Goal: Task Accomplishment & Management: Use online tool/utility

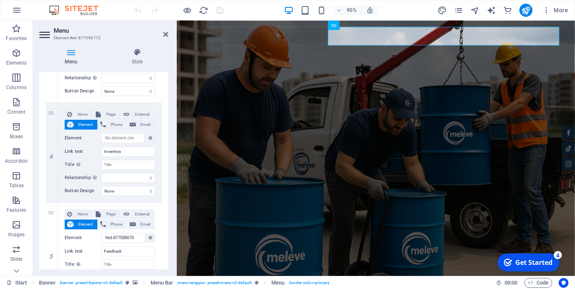
scroll to position [348, 0]
click at [51, 151] on icon at bounding box center [52, 151] width 5 height 6
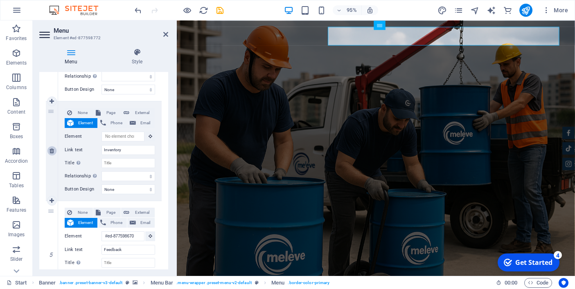
select select
type input "#ed-877598670"
type input "Feedback"
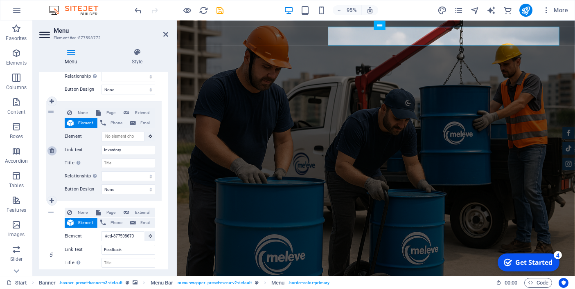
select select
type input "#ed-877598574"
type input "Contact"
select select
click at [54, 252] on icon at bounding box center [52, 251] width 5 height 6
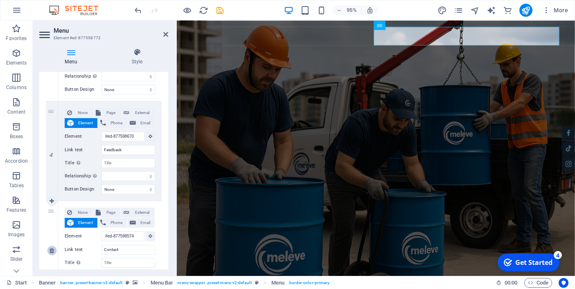
select select
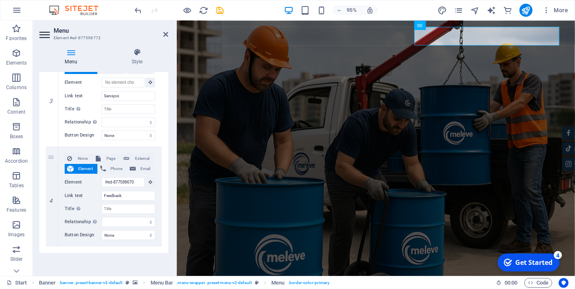
scroll to position [302, 0]
click at [118, 196] on input "Feedback" at bounding box center [128, 196] width 54 height 10
type input "Quem"
select select
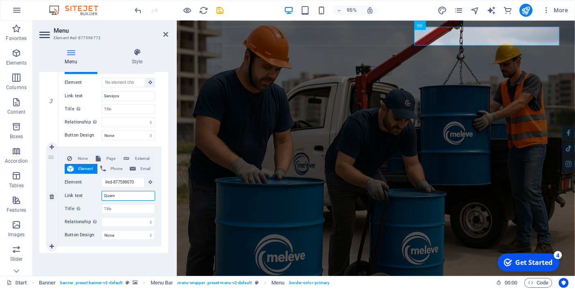
select select
type input "Quem g"
select select
type input "Quem gostou"
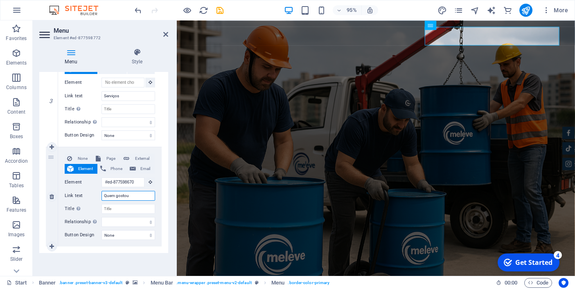
select select
type input "Quem gostou ?"
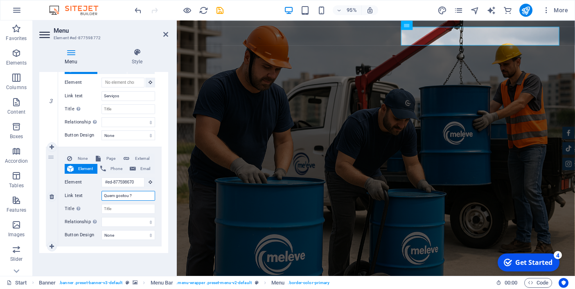
select select
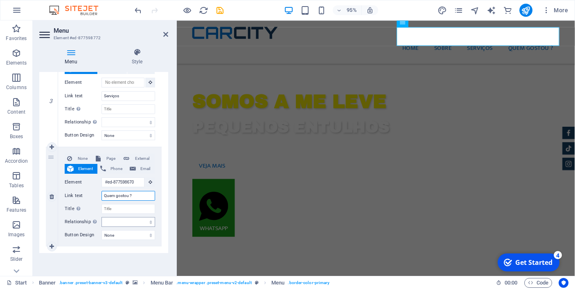
scroll to position [0, 0]
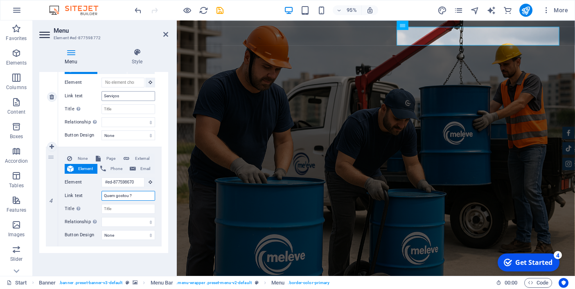
type input "Quem gostou ?"
click at [122, 98] on input "Serviços" at bounding box center [128, 96] width 54 height 10
type input "Como funciona ?"
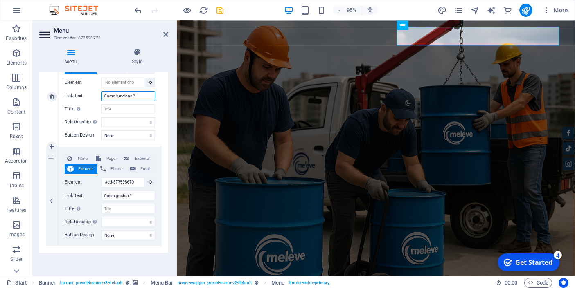
select select
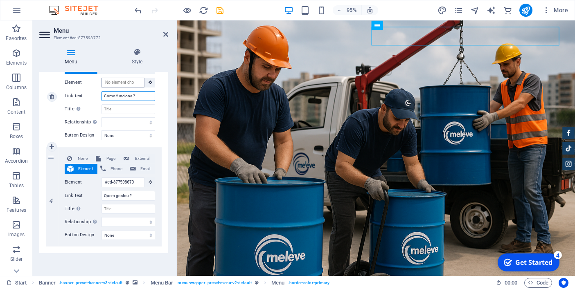
type input "Como funciona ?"
click at [136, 81] on input "Element" at bounding box center [122, 83] width 43 height 10
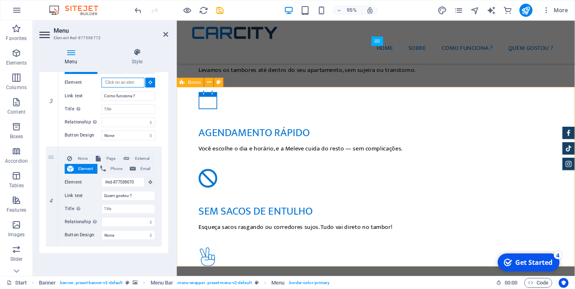
scroll to position [700, 0]
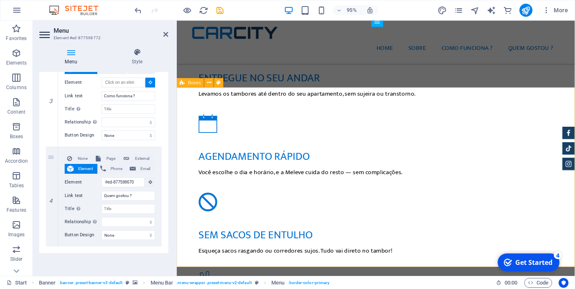
select select
type input "#ed-878708856"
select select
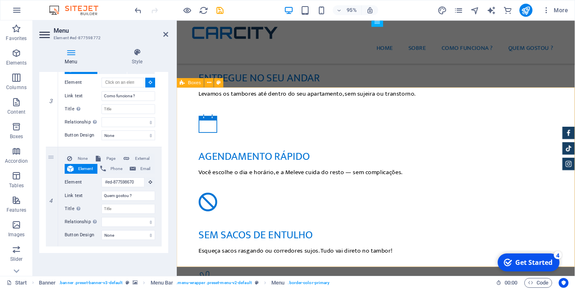
select select
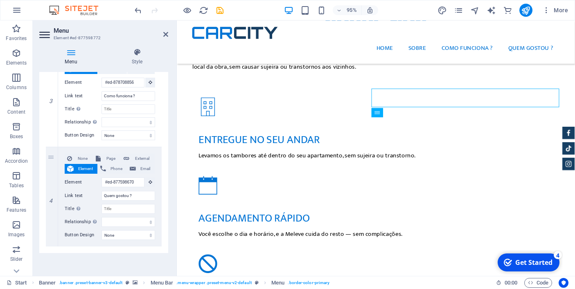
scroll to position [634, 0]
click at [165, 33] on icon at bounding box center [165, 34] width 5 height 7
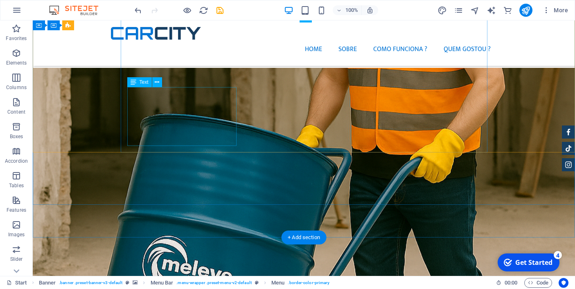
scroll to position [1164, 0]
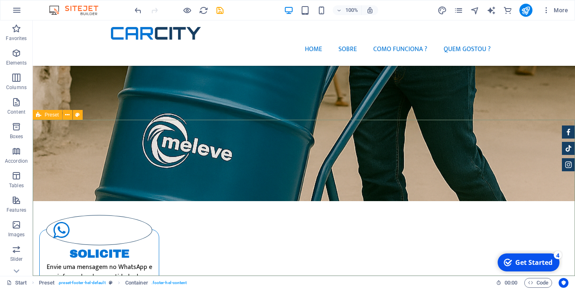
click at [43, 116] on div "Preset" at bounding box center [47, 115] width 29 height 10
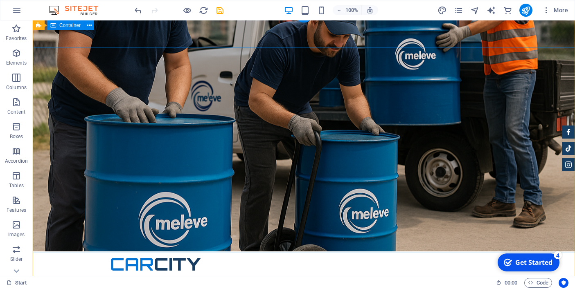
scroll to position [0, 0]
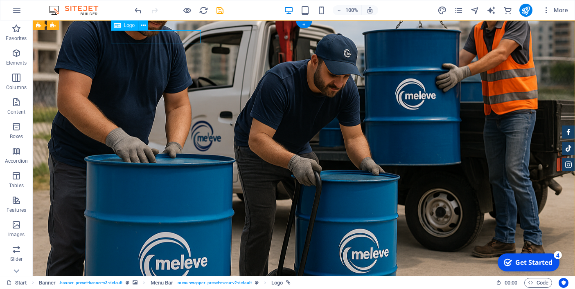
select select "px"
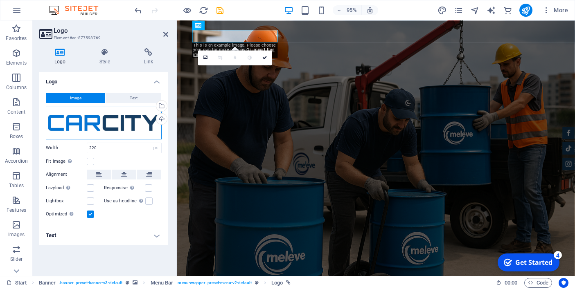
click at [92, 124] on div "Drag files here, click to choose files or select files from Files or our free s…" at bounding box center [104, 123] width 116 height 33
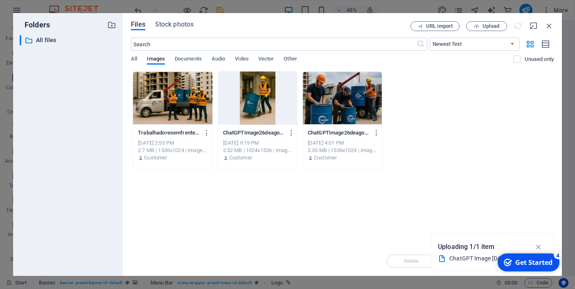
click at [309, 191] on div "Drop files here to upload them instantly TrabalhadoresemfrenteaocaminhoMeleve-6…" at bounding box center [342, 159] width 423 height 176
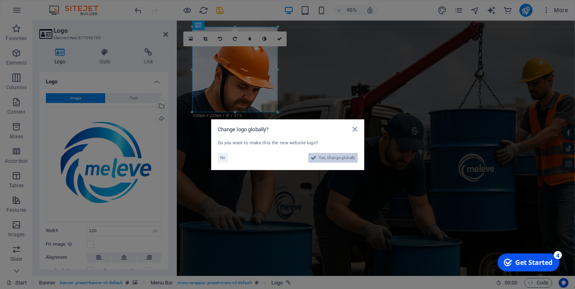
click at [335, 156] on span "Yes, change globally" at bounding box center [337, 158] width 36 height 10
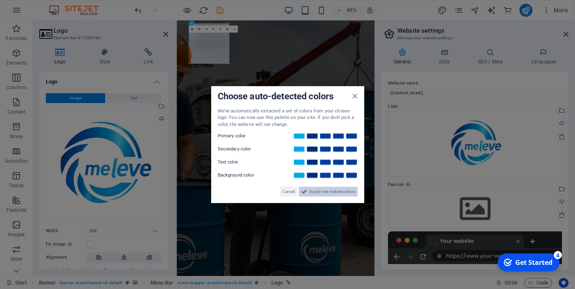
click at [328, 190] on span "Apply new website colors" at bounding box center [332, 192] width 46 height 10
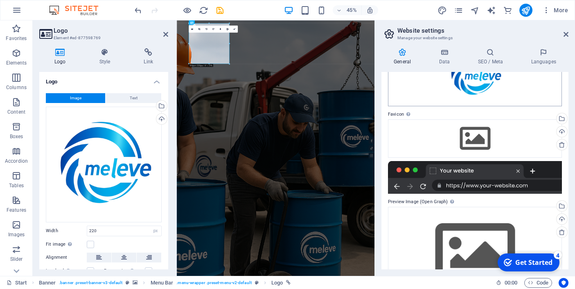
scroll to position [74, 0]
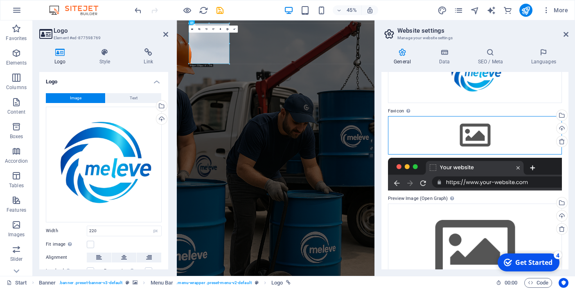
click at [478, 140] on div "Drag files here, click to choose files or select files from Files or our free s…" at bounding box center [475, 135] width 174 height 38
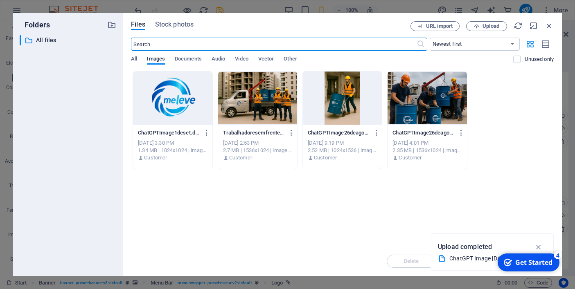
click at [175, 106] on div at bounding box center [172, 98] width 79 height 53
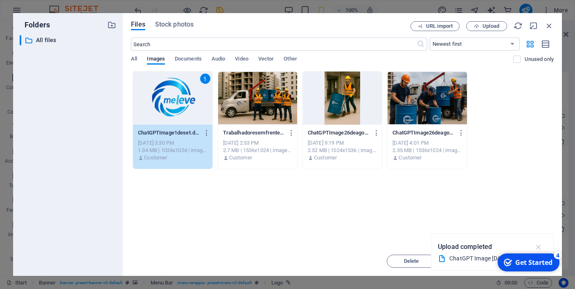
click at [539, 245] on icon "button" at bounding box center [538, 247] width 9 height 9
click at [526, 264] on div "Get Started" at bounding box center [533, 262] width 37 height 9
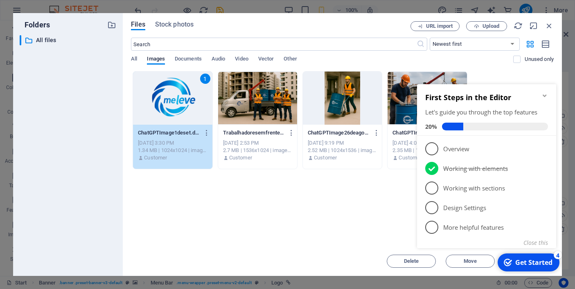
click at [546, 95] on icon "Minimize checklist" at bounding box center [544, 95] width 7 height 7
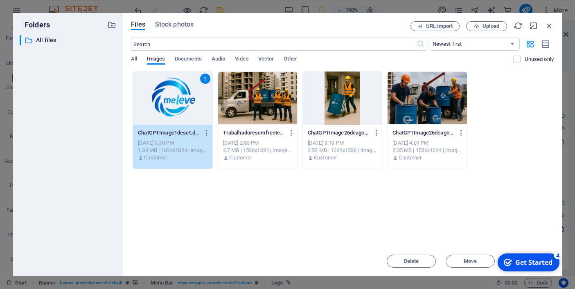
click at [424, 211] on div "Drop files here to upload them instantly 1 ChatGPTImage1deset.de202510_30_03-Ug…" at bounding box center [342, 159] width 423 height 176
click at [164, 106] on div "1" at bounding box center [172, 98] width 79 height 53
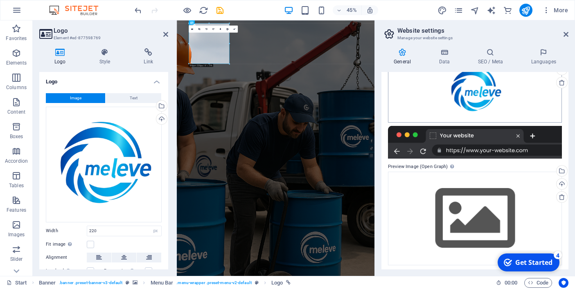
scroll to position [135, 0]
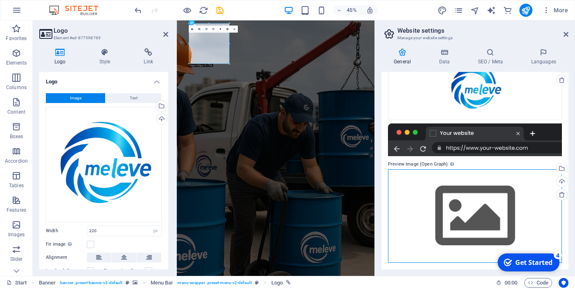
click at [479, 216] on div "Drag files here, click to choose files or select files from Files or our free s…" at bounding box center [475, 216] width 174 height 94
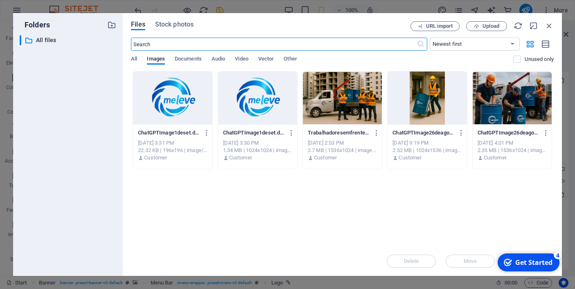
click at [175, 102] on div at bounding box center [172, 98] width 79 height 53
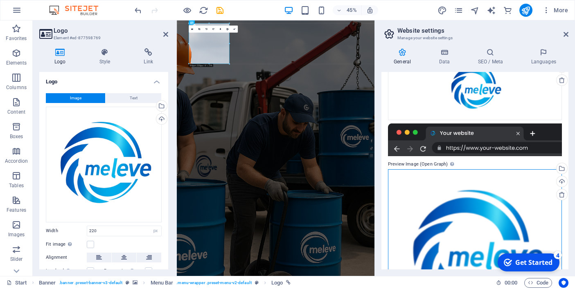
click at [448, 219] on div "Drag files here, click to choose files or select files from Files or our free s…" at bounding box center [475, 251] width 174 height 164
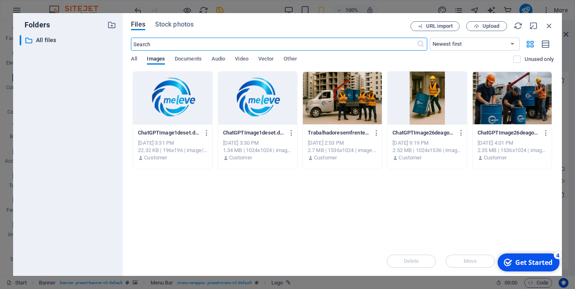
click at [252, 100] on div at bounding box center [257, 98] width 79 height 53
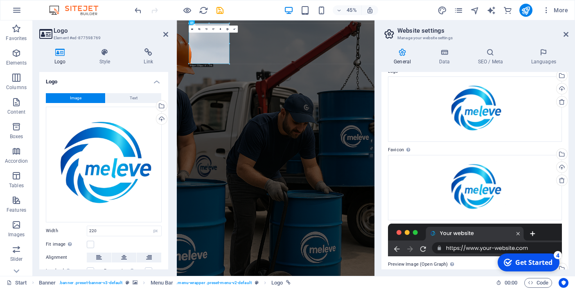
scroll to position [0, 0]
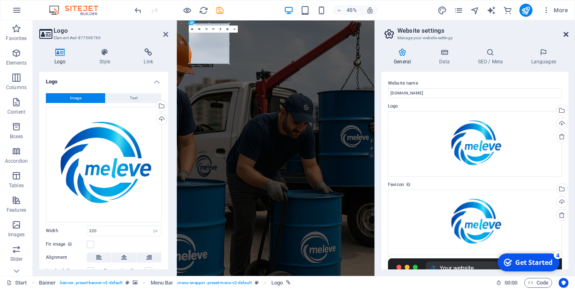
click at [566, 35] on icon at bounding box center [566, 34] width 5 height 7
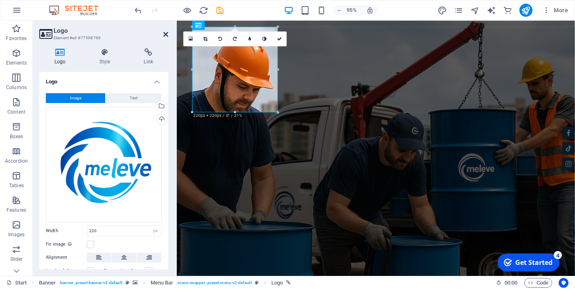
click at [167, 33] on icon at bounding box center [165, 34] width 5 height 7
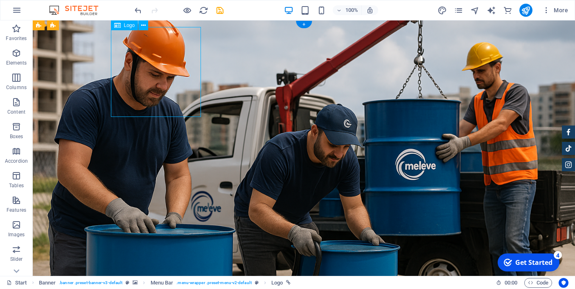
click at [130, 28] on div "Logo" at bounding box center [124, 25] width 27 height 10
select select "px"
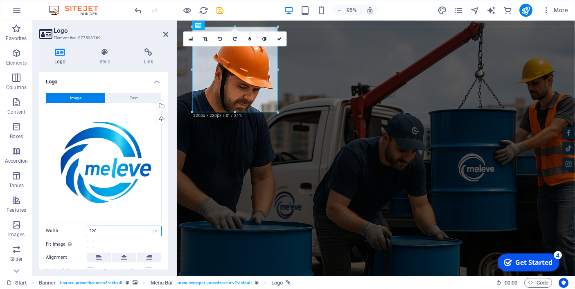
click at [113, 230] on input "220" at bounding box center [124, 231] width 74 height 10
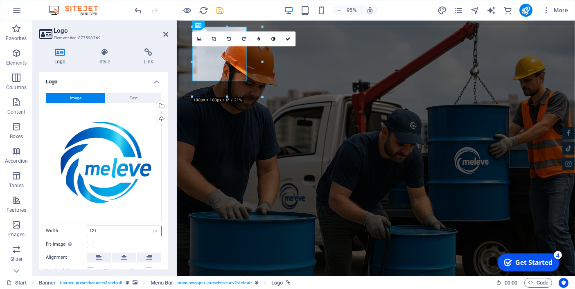
type input "120"
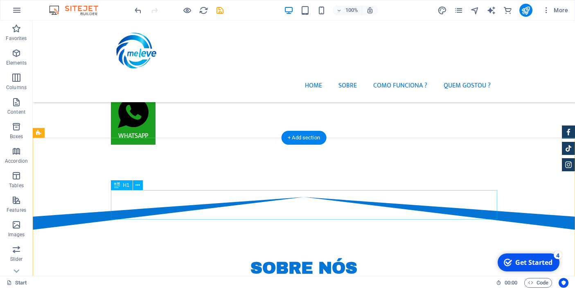
scroll to position [471, 0]
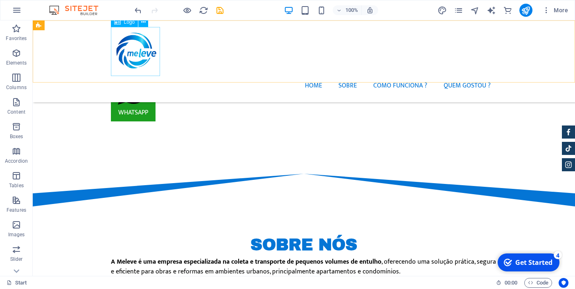
click at [146, 50] on div at bounding box center [304, 51] width 386 height 49
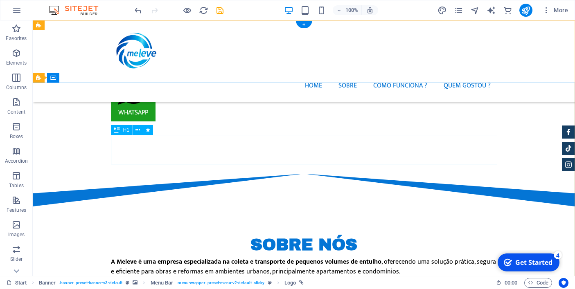
scroll to position [0, 0]
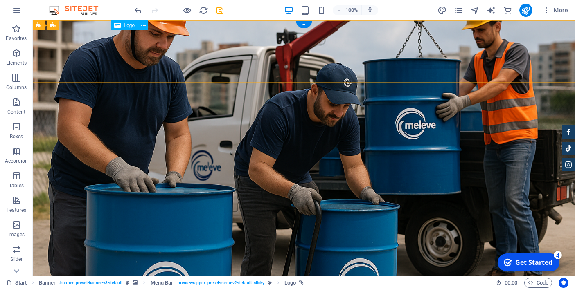
select select "px"
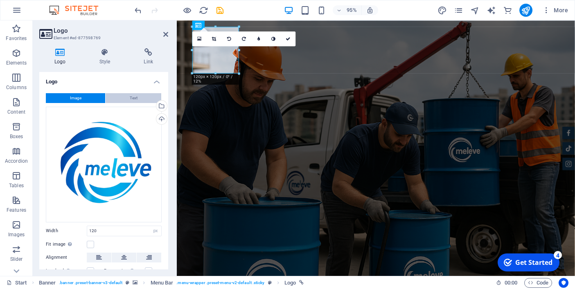
click at [135, 100] on span "Text" at bounding box center [134, 98] width 8 height 10
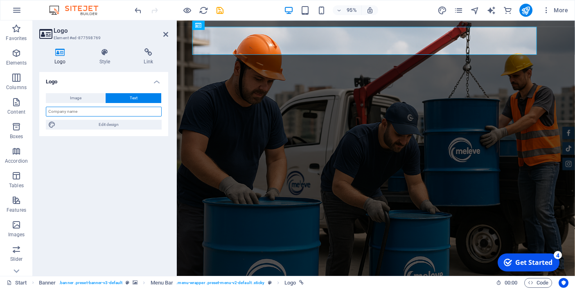
click at [104, 113] on input "text" at bounding box center [104, 112] width 116 height 10
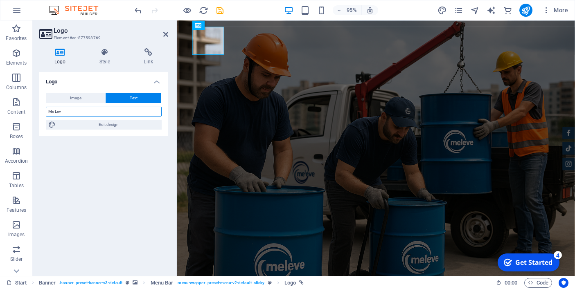
type input "Me Leve"
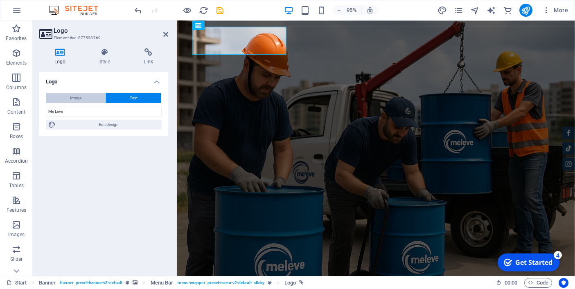
click at [86, 97] on button "Image" at bounding box center [75, 98] width 59 height 10
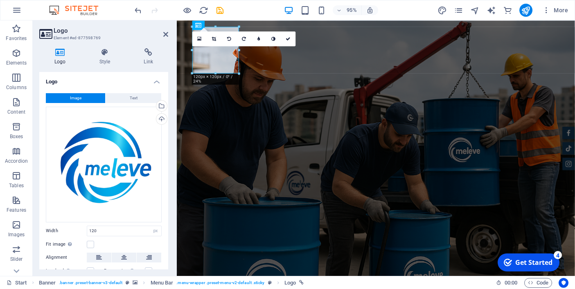
click at [42, 116] on div "Image Text Drag files here, click to choose files or select files from Files or…" at bounding box center [103, 198] width 129 height 222
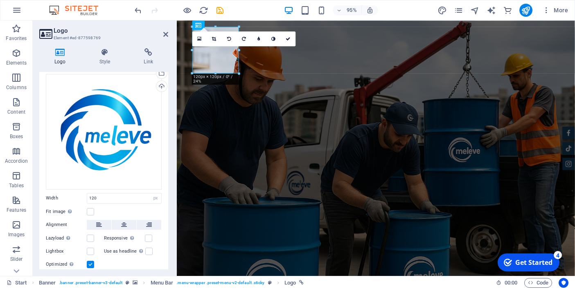
scroll to position [59, 0]
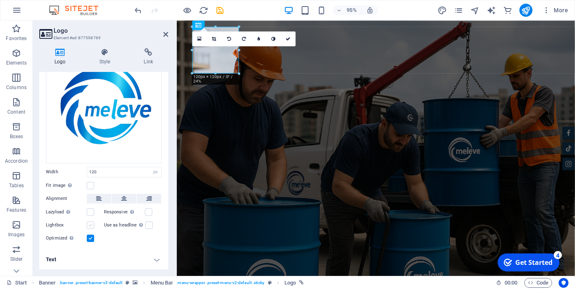
click at [91, 224] on label at bounding box center [90, 225] width 7 height 7
click at [0, 0] on input "Lightbox" at bounding box center [0, 0] width 0 height 0
click at [91, 224] on label at bounding box center [90, 225] width 7 height 7
click at [0, 0] on input "Lightbox" at bounding box center [0, 0] width 0 height 0
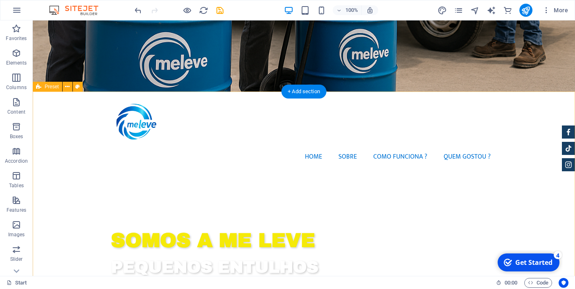
scroll to position [0, 0]
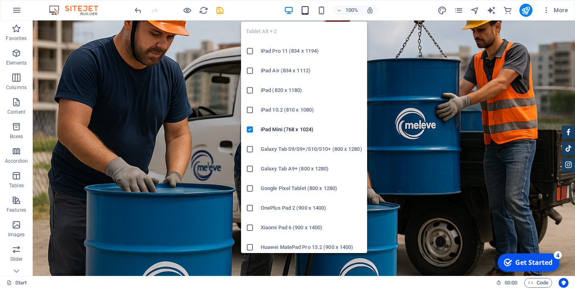
click at [307, 9] on icon "button" at bounding box center [304, 10] width 9 height 9
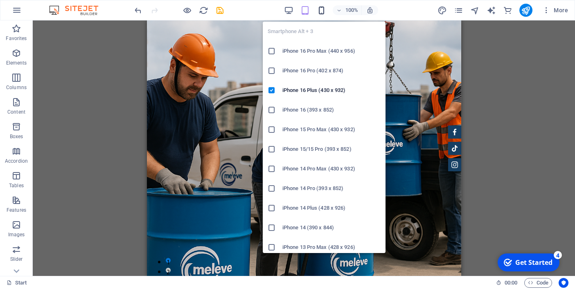
click at [325, 10] on icon "button" at bounding box center [321, 10] width 9 height 9
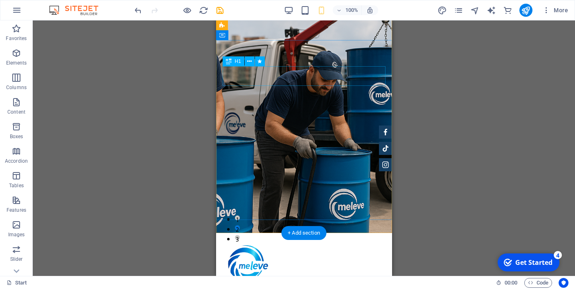
scroll to position [43, 0]
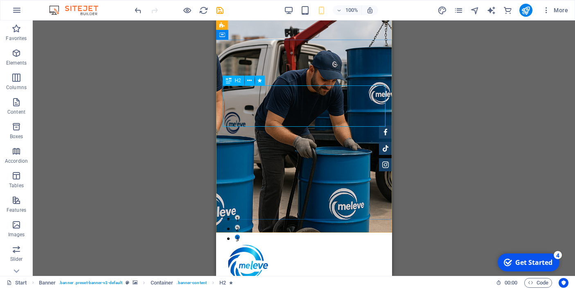
click at [240, 82] on span "H2" at bounding box center [238, 80] width 6 height 5
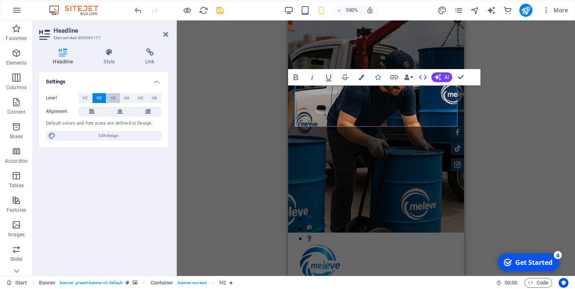
click at [114, 97] on span "H3" at bounding box center [112, 98] width 5 height 10
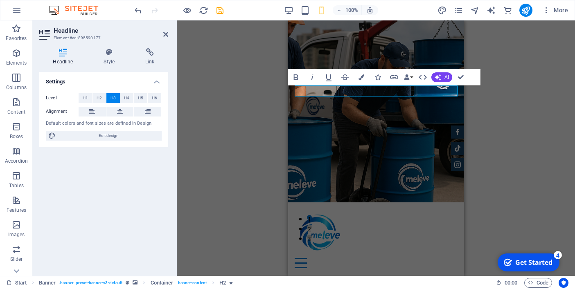
click at [259, 142] on div "H1 Banner Container Banner Menu Bar Menu H3 Text Button Container Preset HTML P…" at bounding box center [376, 148] width 398 height 256
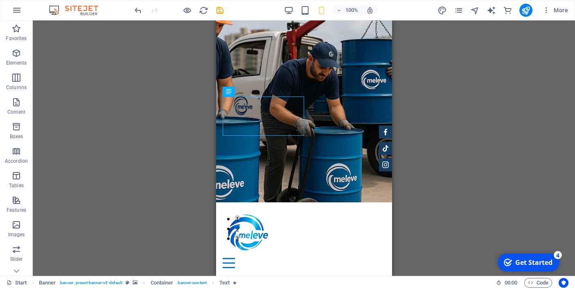
click at [173, 165] on div "H1 Banner Container Banner Menu Bar Menu H3 Text Button Container Preset HTML P…" at bounding box center [304, 148] width 542 height 256
drag, startPoint x: 416, startPoint y: 145, endPoint x: 249, endPoint y: 178, distance: 170.1
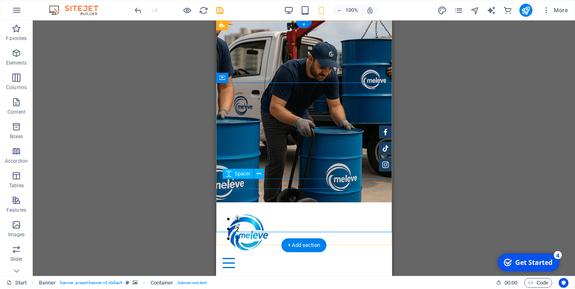
scroll to position [0, 0]
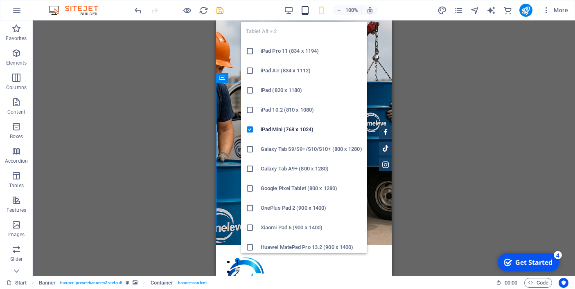
click at [305, 10] on icon "button" at bounding box center [304, 10] width 9 height 9
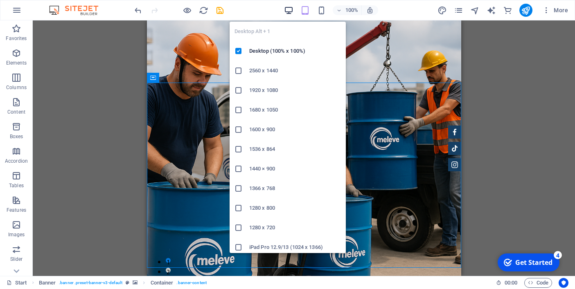
click at [289, 9] on icon "button" at bounding box center [288, 10] width 9 height 9
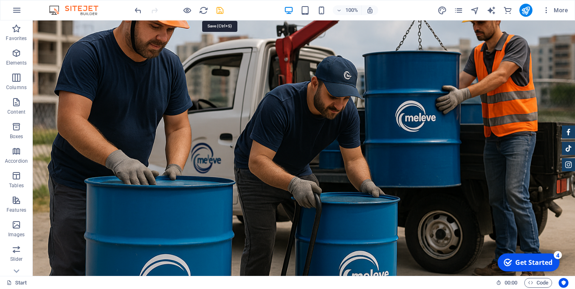
click at [219, 12] on icon "save" at bounding box center [219, 10] width 9 height 9
click at [52, 26] on span "Banner" at bounding box center [53, 25] width 16 height 5
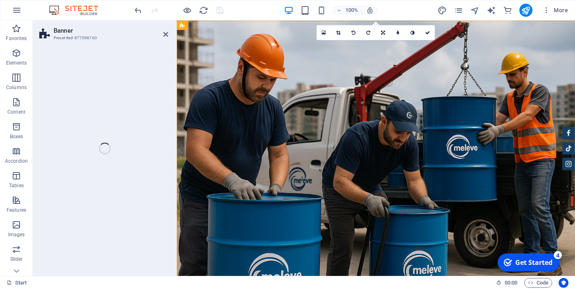
select select "vh"
select select "header"
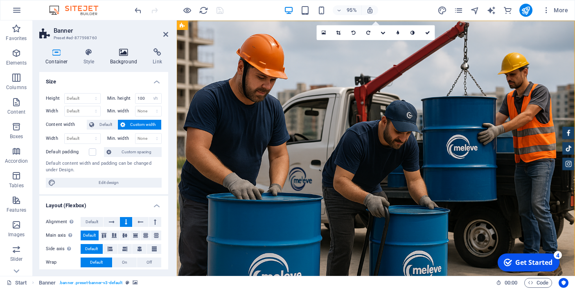
click at [120, 54] on icon at bounding box center [124, 52] width 40 height 8
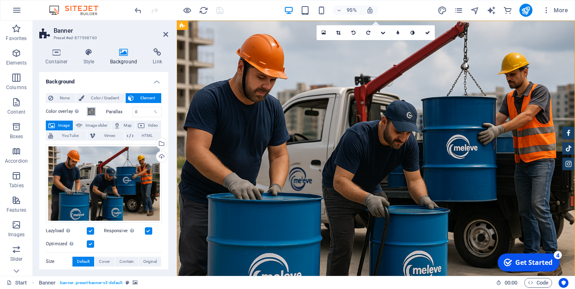
click at [92, 110] on span at bounding box center [91, 111] width 7 height 7
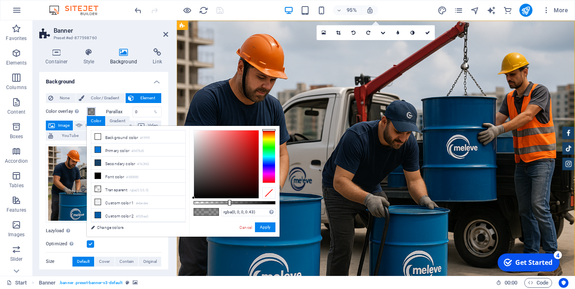
click at [225, 202] on div at bounding box center [235, 202] width 82 height 3
click at [219, 204] on div at bounding box center [235, 202] width 82 height 3
click at [215, 203] on div at bounding box center [235, 202] width 82 height 3
click at [268, 165] on div at bounding box center [268, 156] width 13 height 53
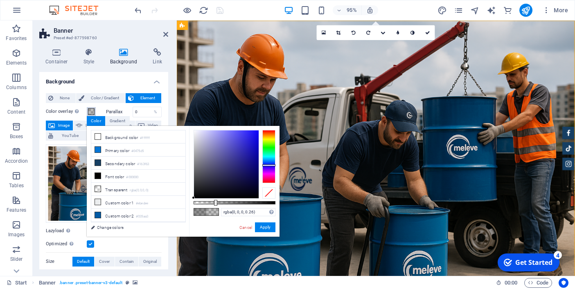
click at [242, 172] on div at bounding box center [226, 165] width 65 height 68
click at [231, 178] on div at bounding box center [226, 165] width 65 height 68
click at [226, 180] on div at bounding box center [226, 165] width 65 height 68
click at [222, 183] on div at bounding box center [226, 165] width 65 height 68
click at [224, 203] on div at bounding box center [235, 202] width 82 height 3
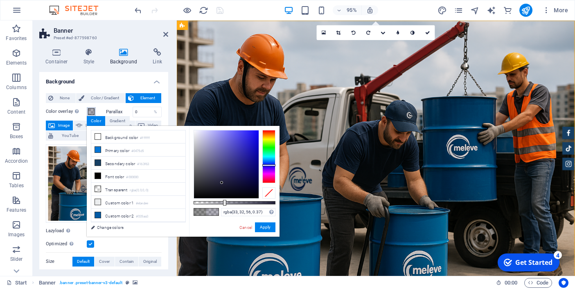
click at [212, 204] on div at bounding box center [235, 202] width 82 height 3
type input "rgba(33, 32, 56, 0.23)"
click at [265, 226] on button "Apply" at bounding box center [265, 228] width 20 height 10
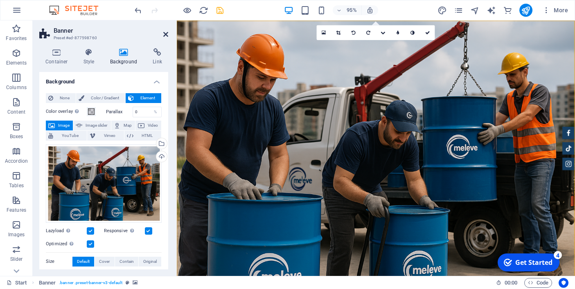
click at [166, 36] on icon at bounding box center [165, 34] width 5 height 7
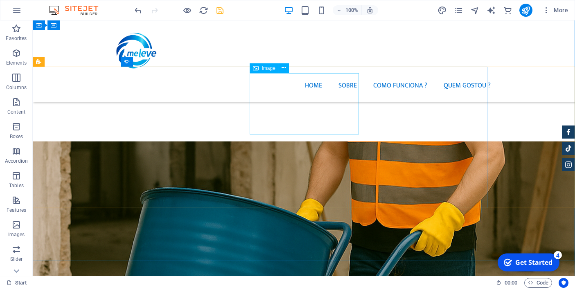
scroll to position [1030, 0]
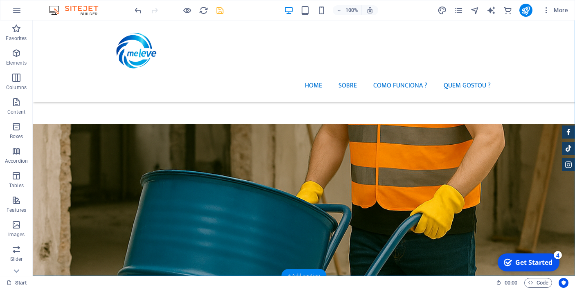
click at [304, 273] on div "+ Add section" at bounding box center [303, 276] width 45 height 14
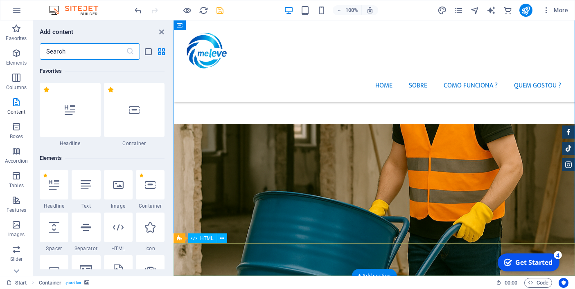
scroll to position [1432, 0]
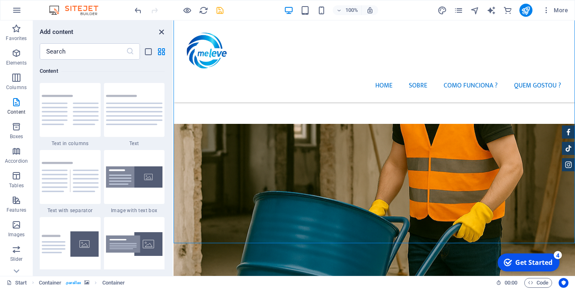
click at [162, 33] on icon "close panel" at bounding box center [161, 31] width 9 height 9
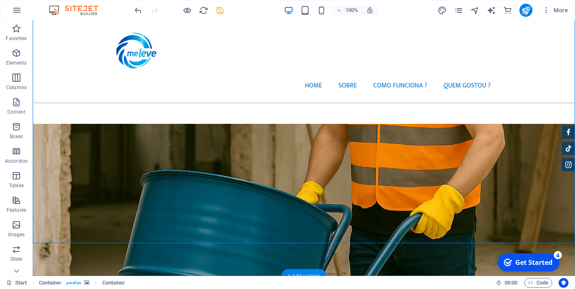
click at [306, 274] on div "+ Add section" at bounding box center [303, 276] width 45 height 14
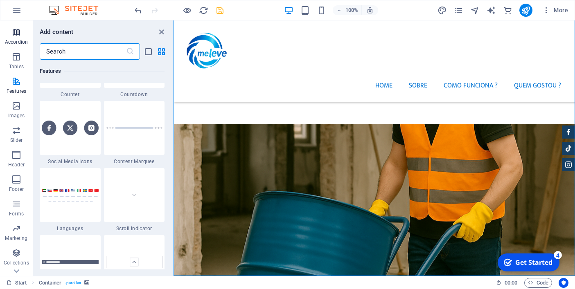
scroll to position [137, 0]
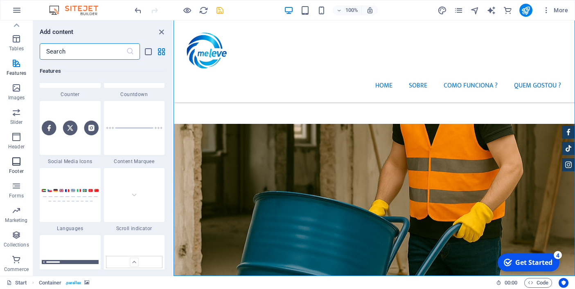
click at [21, 159] on icon "button" at bounding box center [16, 162] width 10 height 10
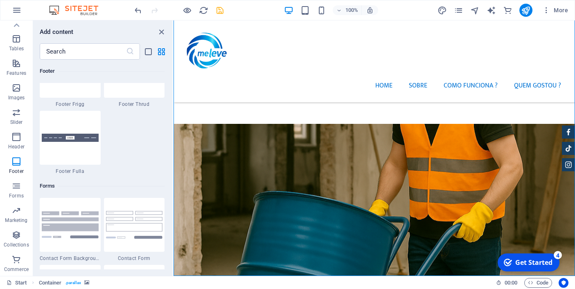
scroll to position [5862, 0]
click at [74, 8] on img at bounding box center [70, 2] width 57 height 12
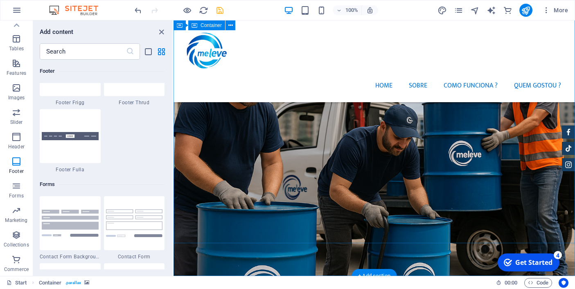
scroll to position [1030, 0]
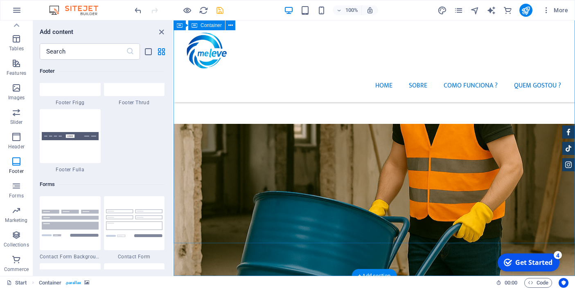
drag, startPoint x: 188, startPoint y: 198, endPoint x: 250, endPoint y: 149, distance: 78.7
click at [378, 274] on div "+ Add section" at bounding box center [374, 276] width 45 height 14
click at [377, 272] on div "+ Add section" at bounding box center [374, 276] width 45 height 14
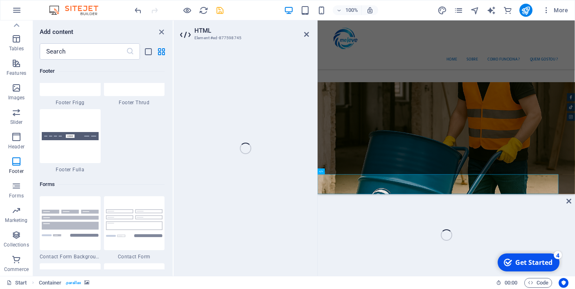
scroll to position [996, 0]
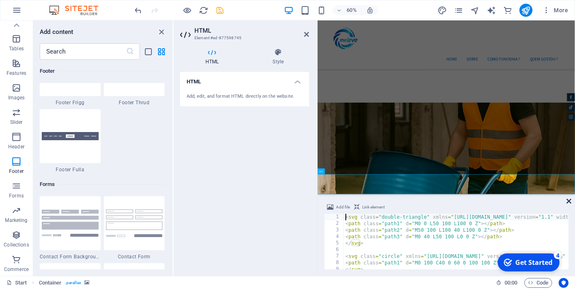
click at [568, 201] on icon at bounding box center [568, 201] width 5 height 7
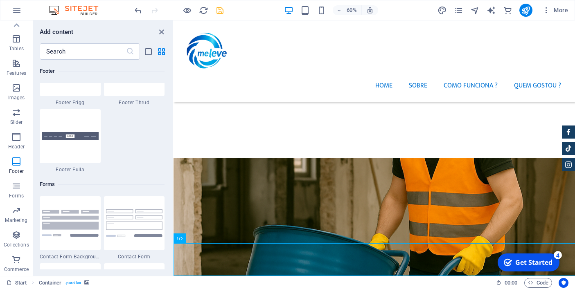
scroll to position [1030, 0]
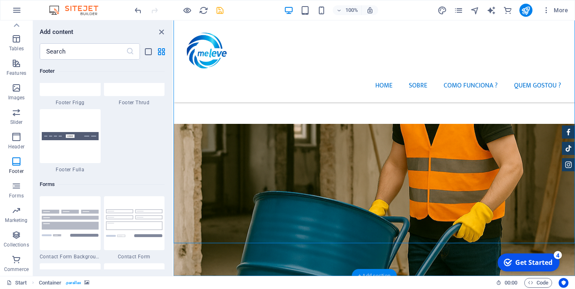
click at [378, 271] on div "+ Add section" at bounding box center [374, 276] width 45 height 14
click at [377, 274] on div "+ Add section" at bounding box center [374, 276] width 45 height 14
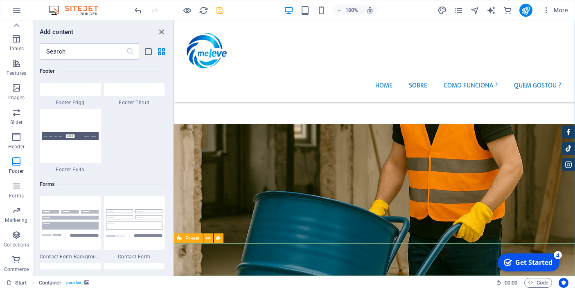
click at [194, 238] on span "Preset" at bounding box center [192, 238] width 14 height 5
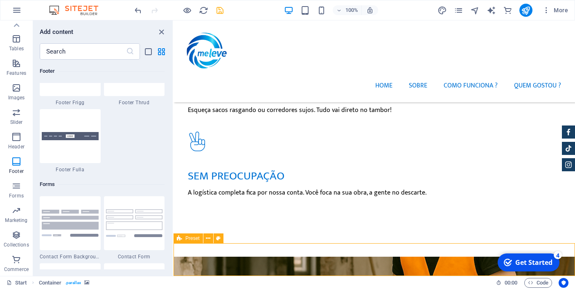
select select "footer"
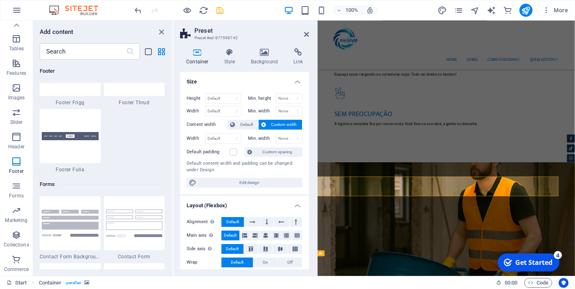
scroll to position [992, 0]
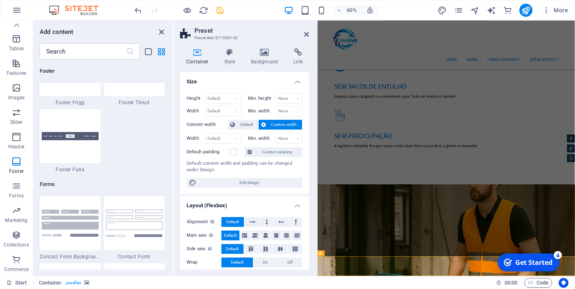
click at [160, 31] on icon "close panel" at bounding box center [161, 31] width 9 height 9
click at [218, 11] on icon "save" at bounding box center [219, 10] width 9 height 9
click at [308, 36] on icon at bounding box center [306, 34] width 5 height 7
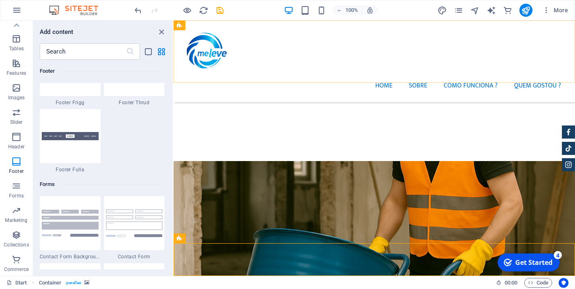
scroll to position [1030, 0]
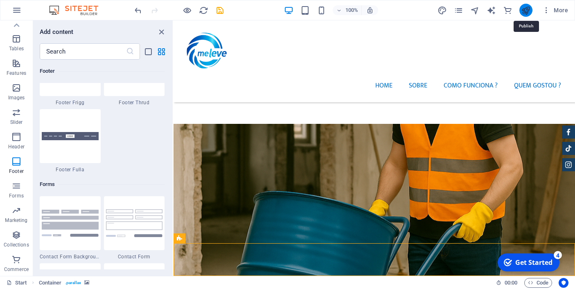
click at [528, 14] on icon "publish" at bounding box center [525, 10] width 9 height 9
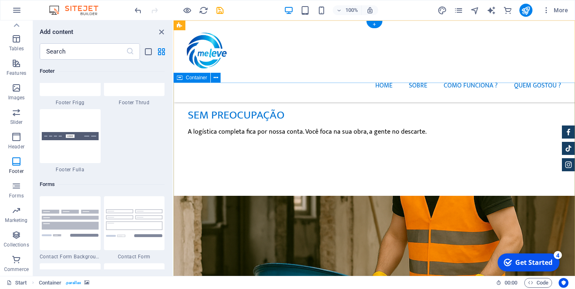
scroll to position [0, 0]
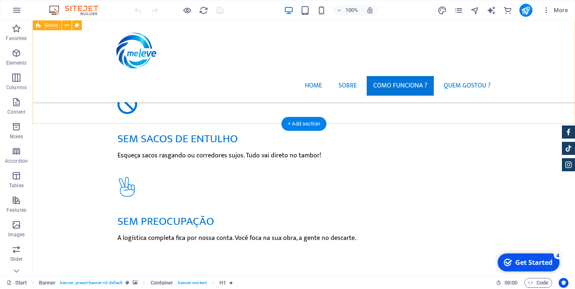
scroll to position [1030, 0]
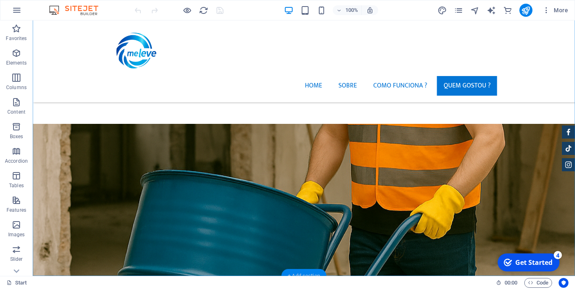
click at [306, 273] on div "+ Add section" at bounding box center [303, 276] width 45 height 14
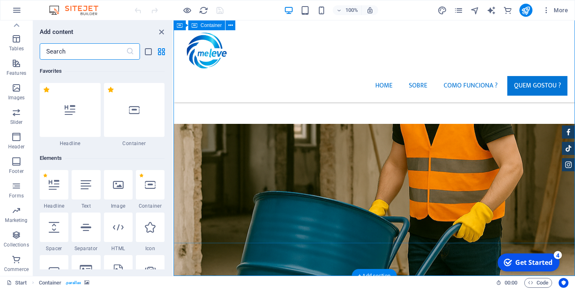
scroll to position [1432, 0]
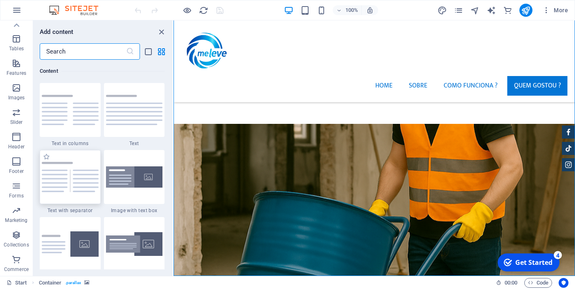
click at [93, 183] on img at bounding box center [70, 177] width 57 height 30
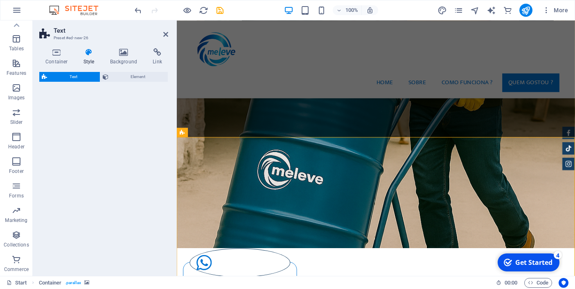
scroll to position [137, 0]
select select "rem"
select select "px"
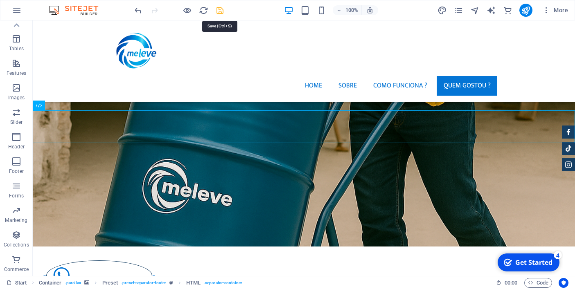
click at [220, 9] on icon "save" at bounding box center [219, 10] width 9 height 9
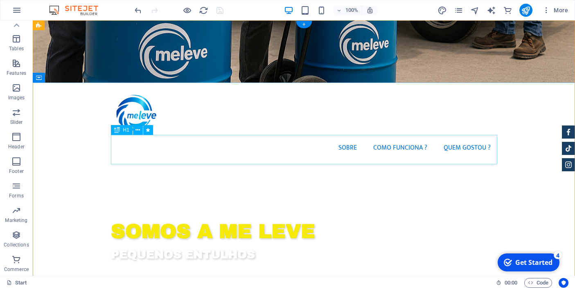
scroll to position [0, 0]
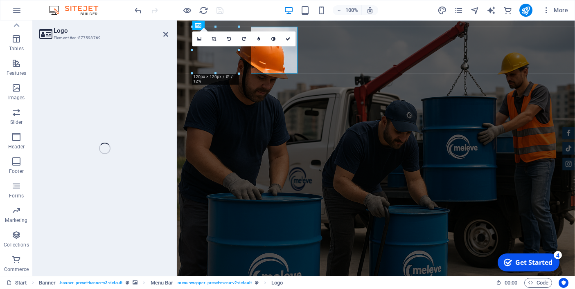
select select "px"
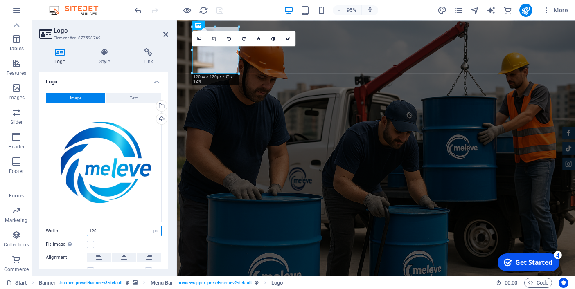
click at [93, 230] on input "120" at bounding box center [124, 231] width 74 height 10
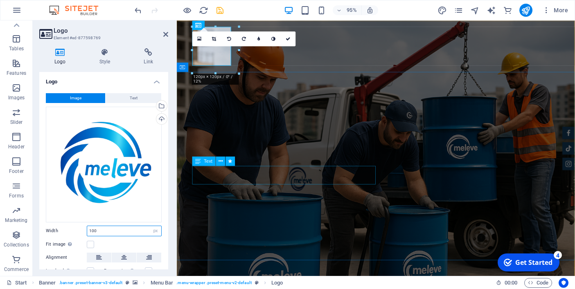
type input "100"
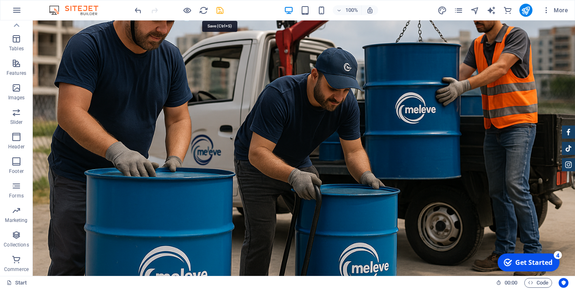
click at [221, 9] on icon "save" at bounding box center [219, 10] width 9 height 9
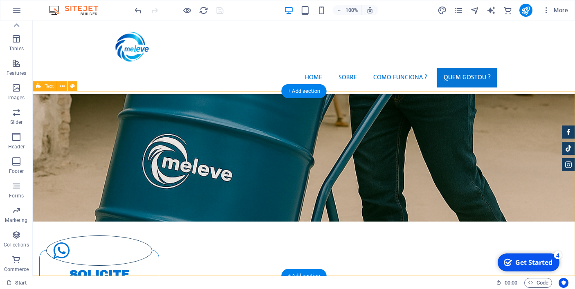
scroll to position [1206, 0]
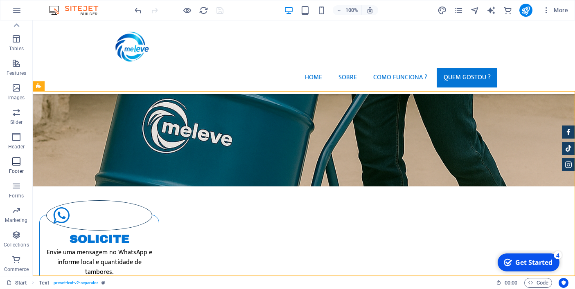
click at [16, 165] on icon "button" at bounding box center [16, 162] width 10 height 10
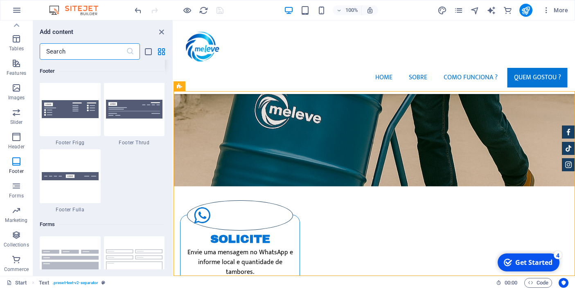
scroll to position [5823, 0]
click at [69, 47] on img at bounding box center [70, 41] width 57 height 12
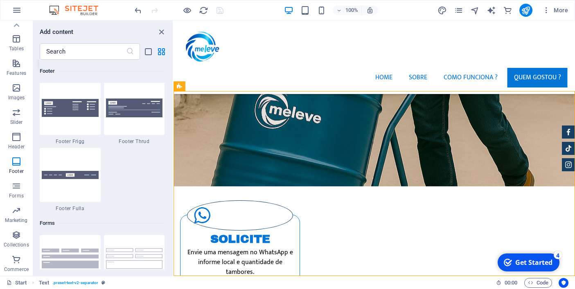
click at [79, 47] on img at bounding box center [70, 41] width 57 height 12
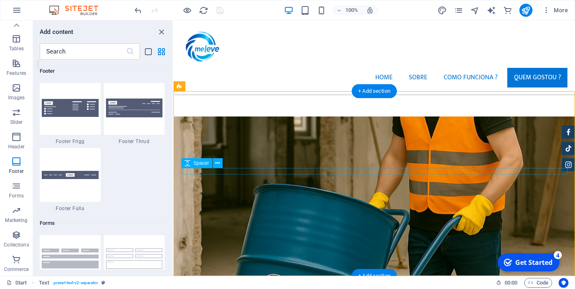
scroll to position [1206, 0]
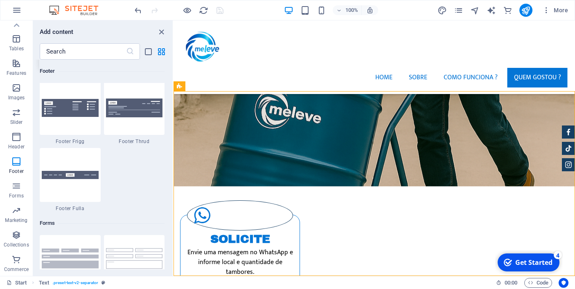
click at [70, 68] on div at bounding box center [70, 41] width 61 height 54
click at [375, 93] on div "+ Add section" at bounding box center [374, 91] width 45 height 14
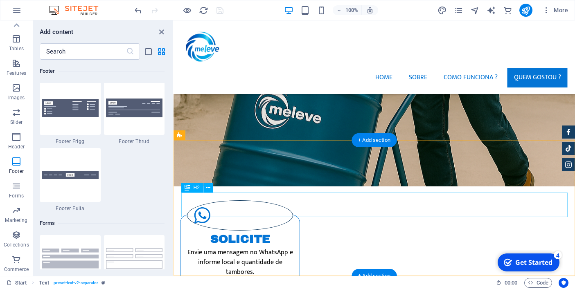
scroll to position [1157, 0]
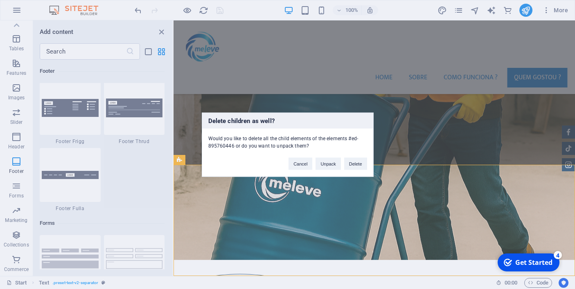
scroll to position [1021, 0]
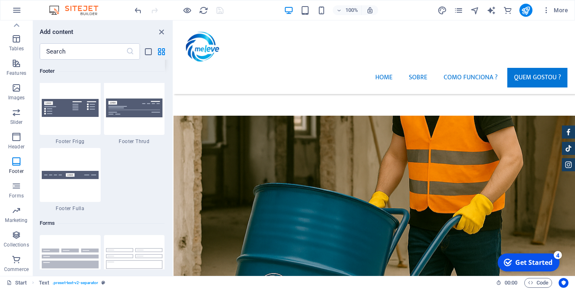
click at [126, 48] on img at bounding box center [134, 41] width 57 height 14
click at [526, 10] on icon "publish" at bounding box center [525, 10] width 9 height 9
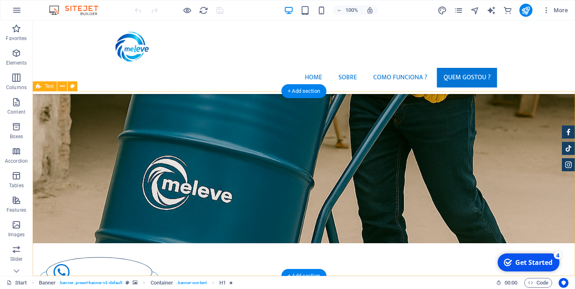
scroll to position [1206, 0]
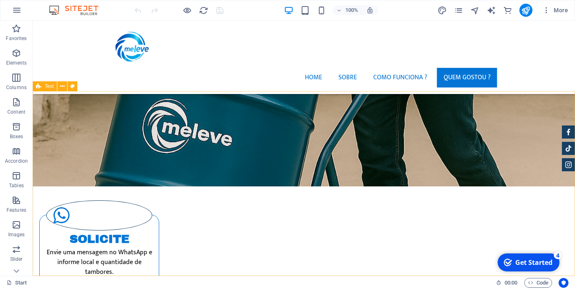
click at [48, 87] on span "Text" at bounding box center [49, 86] width 9 height 5
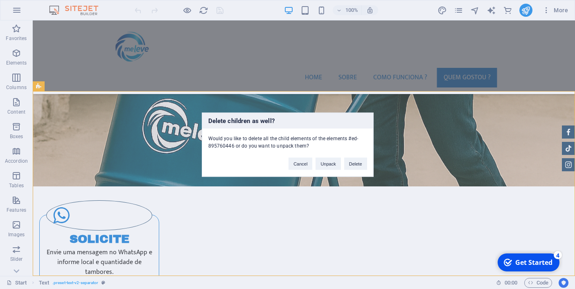
scroll to position [1021, 0]
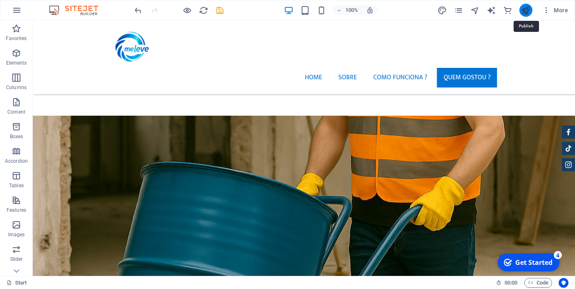
click at [530, 9] on icon "publish" at bounding box center [525, 10] width 9 height 9
